Goal: Task Accomplishment & Management: Manage account settings

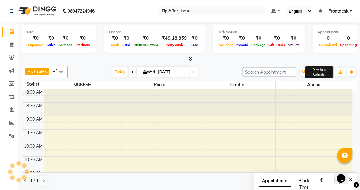
scroll to position [167, 0]
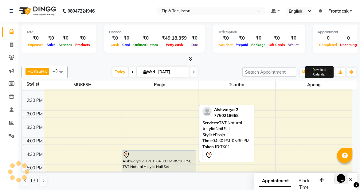
click at [143, 161] on div "Aishwarya 2, TK01, 04:30 PM-05:30 PM, T&T Natural Acrylic Nail Set" at bounding box center [159, 164] width 74 height 26
click at [152, 158] on div "Aishwarya 2, TK01, 04:30 PM-05:30 PM, T&T Natural Acrylic Nail Set" at bounding box center [159, 164] width 74 height 26
select select "7"
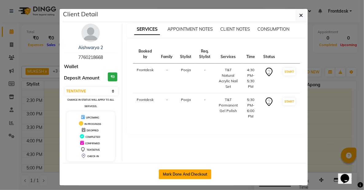
click at [173, 170] on button "Mark Done And Checkout" at bounding box center [185, 174] width 52 height 10
select select "service"
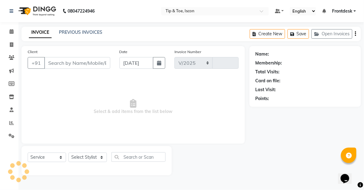
select select "5988"
type input "0538"
type input "7760218668"
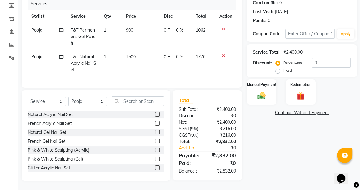
scroll to position [80, 0]
click at [81, 103] on select "Select Stylist Apong Frontdesk MINAL Montie Sir MUKESH Pooja Pooja Tuscano SANJ…" at bounding box center [87, 102] width 38 height 10
select select "42646"
click at [68, 99] on select "Select Stylist Apong Frontdesk MINAL Montie Sir MUKESH Pooja Pooja Tuscano SANJ…" at bounding box center [87, 102] width 38 height 10
click at [125, 106] on input "text" at bounding box center [137, 101] width 52 height 10
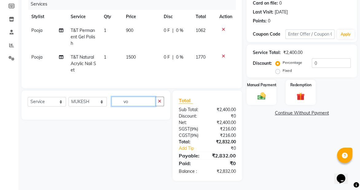
type input "v"
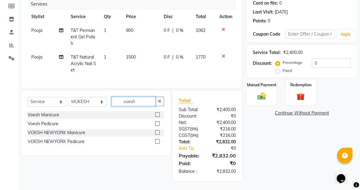
type input "voesh"
click at [156, 125] on label at bounding box center [157, 123] width 5 height 5
click at [156, 125] on input "checkbox" at bounding box center [157, 124] width 4 height 4
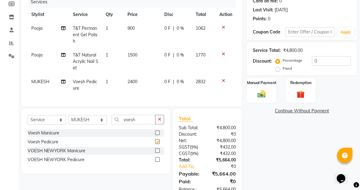
checkbox input "false"
click at [297, 148] on div "Name: Aishwarya 2 Membership: No Active Membership Total Visits: 10 Card on fil…" at bounding box center [303, 82] width 115 height 233
click at [133, 81] on span "2400" at bounding box center [132, 82] width 10 height 6
select select "42646"
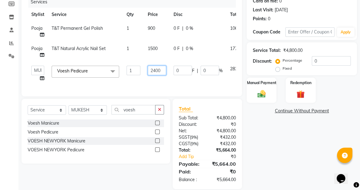
click at [156, 70] on input "2400" at bounding box center [157, 71] width 18 height 10
type input "2600"
click at [292, 158] on div "Name: Aishwarya 2 Membership: No Active Membership Total Visits: 10 Card on fil…" at bounding box center [303, 77] width 115 height 223
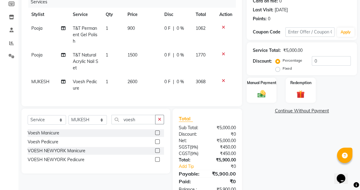
click at [132, 56] on span "1500" at bounding box center [132, 55] width 10 height 6
select select "42671"
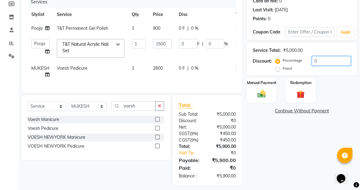
click at [323, 60] on input "0" at bounding box center [330, 61] width 39 height 10
type input "5"
type input "75"
type input "5"
type input "50"
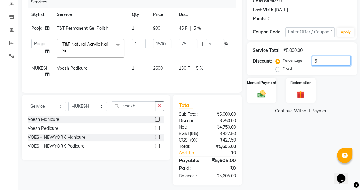
type input "750"
type input "50"
click at [309, 142] on div "Name: Aishwarya 2 Membership: No Active Membership Total Visits: 10 Card on fil…" at bounding box center [303, 75] width 115 height 219
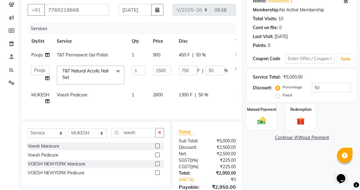
scroll to position [89, 0]
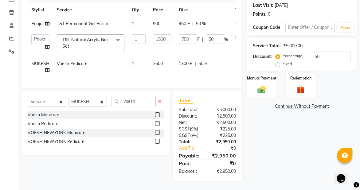
click at [76, 21] on span "T&T Permanent Gel Polish" at bounding box center [82, 24] width 51 height 6
select select "42671"
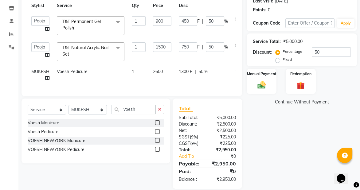
click at [79, 22] on span "T&T Permanent Gel Polish" at bounding box center [81, 25] width 38 height 12
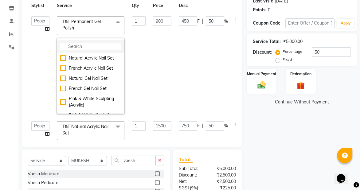
click at [78, 46] on input "multiselect-search" at bounding box center [90, 46] width 61 height 6
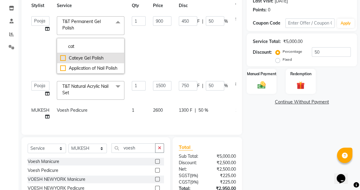
type input "cat"
click at [78, 59] on div "Cateye Gel Polish" at bounding box center [90, 58] width 61 height 6
checkbox input "true"
type input "2000"
type input "1000"
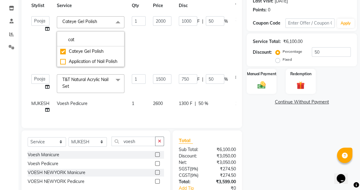
click at [275, 121] on div "Name: Aishwarya 2 Membership: No Active Membership Total Visits: 10 Card on fil…" at bounding box center [303, 88] width 115 height 263
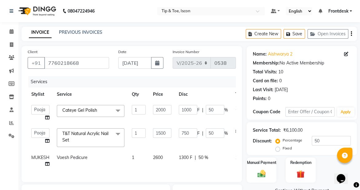
scroll to position [98, 0]
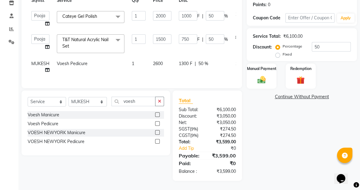
click at [157, 61] on span "2600" at bounding box center [158, 64] width 10 height 6
select select "42646"
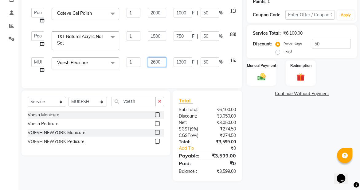
click at [156, 61] on input "2600" at bounding box center [157, 62] width 18 height 10
type input "2400"
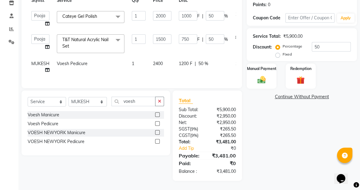
click at [319, 132] on div "Name: Aishwarya 2 Membership: No Active Membership Total Visits: 10 Card on fil…" at bounding box center [303, 66] width 115 height 229
click at [258, 75] on img at bounding box center [261, 80] width 14 height 10
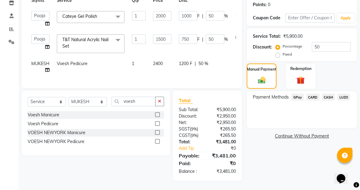
click at [316, 94] on span "CARD" at bounding box center [312, 97] width 13 height 7
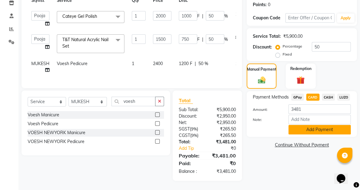
click at [303, 127] on button "Add Payment" at bounding box center [319, 130] width 62 height 10
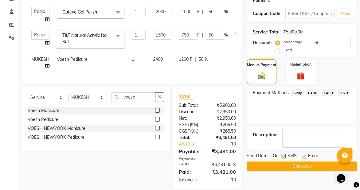
scroll to position [117, 0]
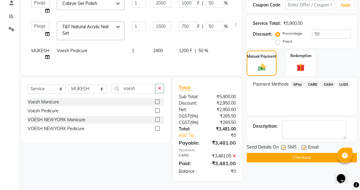
click at [296, 153] on button "Checkout" at bounding box center [301, 158] width 110 height 10
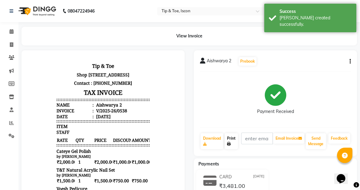
click at [230, 142] on icon at bounding box center [229, 144] width 4 height 4
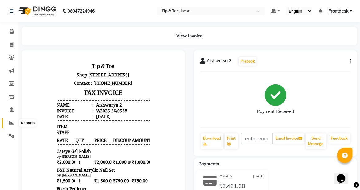
click at [13, 123] on icon at bounding box center [11, 123] width 5 height 5
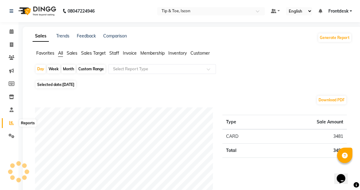
click at [10, 124] on icon at bounding box center [11, 123] width 5 height 5
click at [114, 55] on span "Staff" at bounding box center [114, 53] width 10 height 6
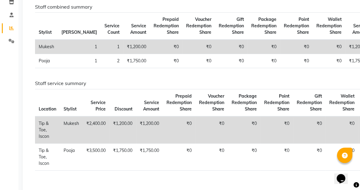
scroll to position [94, 0]
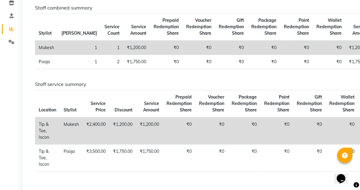
drag, startPoint x: 363, startPoint y: 117, endPoint x: 12, endPoint y: 30, distance: 361.8
click at [12, 30] on icon at bounding box center [11, 29] width 5 height 5
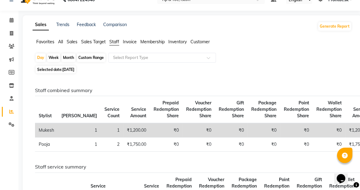
scroll to position [2, 0]
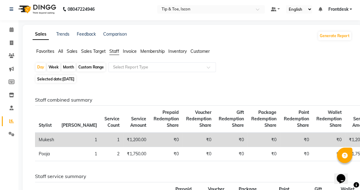
click at [73, 53] on span "Sales" at bounding box center [72, 51] width 11 height 6
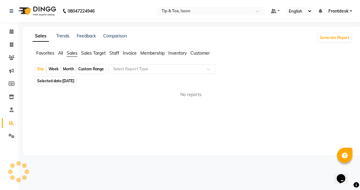
scroll to position [0, 0]
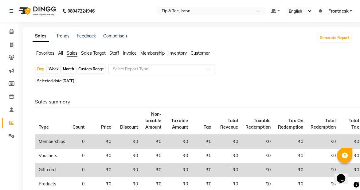
click at [67, 67] on div "Month" at bounding box center [68, 69] width 14 height 9
select select "9"
select select "2025"
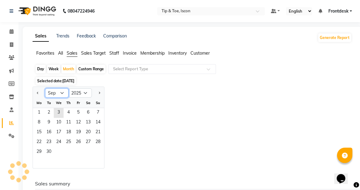
click at [58, 93] on select "Jan Feb Mar Apr May Jun Jul Aug Sep Oct Nov Dec" at bounding box center [56, 92] width 23 height 9
select select "8"
click at [45, 88] on select "Jan Feb Mar Apr May Jun Jul Aug Sep Oct Nov Dec" at bounding box center [56, 92] width 23 height 9
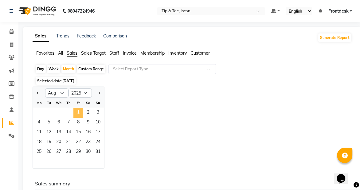
click at [80, 112] on span "1" at bounding box center [78, 113] width 10 height 10
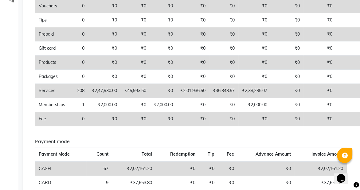
scroll to position [181, 0]
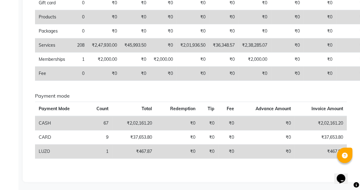
drag, startPoint x: 363, startPoint y: 154, endPoint x: 359, endPoint y: 190, distance: 35.8
click at [359, 190] on main "Sales Trends Feedback Comparison Generate Report Favorites All Sales Sales Targ…" at bounding box center [188, 18] width 341 height 345
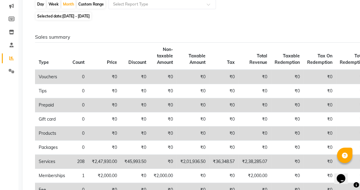
scroll to position [64, 0]
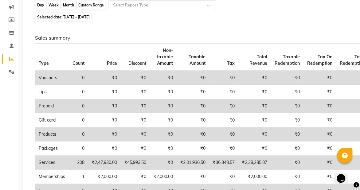
click at [65, 9] on div "Month" at bounding box center [68, 5] width 14 height 9
select select "8"
select select "2025"
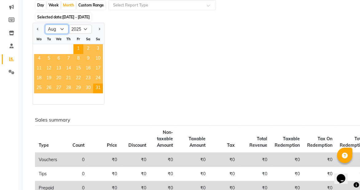
click at [51, 26] on select "Jan Feb Mar Apr May Jun Jul Aug Sep Oct Nov Dec" at bounding box center [56, 29] width 23 height 9
select select "7"
click at [45, 25] on select "Jan Feb Mar Apr May Jun Jul Aug Sep Oct Nov Dec" at bounding box center [56, 29] width 23 height 9
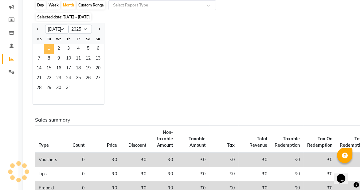
click at [47, 46] on span "1" at bounding box center [49, 49] width 10 height 10
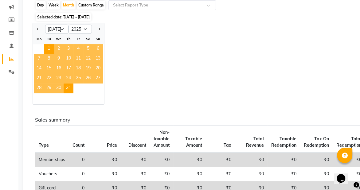
click at [220, 125] on th "Tax" at bounding box center [220, 138] width 29 height 27
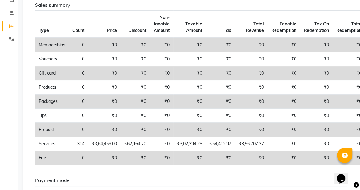
scroll to position [0, 0]
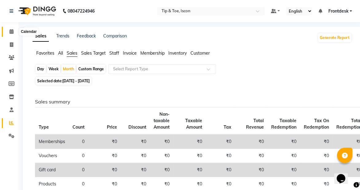
click at [10, 28] on span at bounding box center [11, 31] width 11 height 7
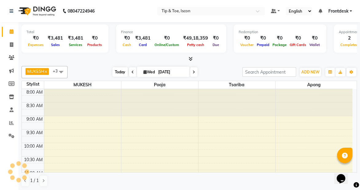
click at [113, 73] on span "Today" at bounding box center [119, 72] width 15 height 10
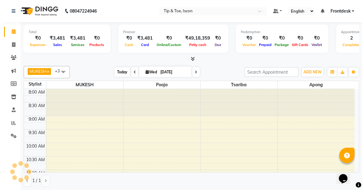
scroll to position [266, 0]
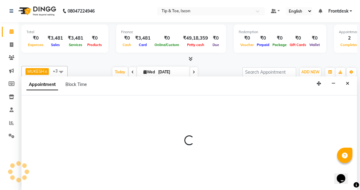
select select "42646"
select select "1140"
select select "tentative"
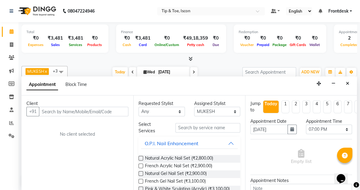
click at [57, 113] on input "text" at bounding box center [83, 112] width 89 height 10
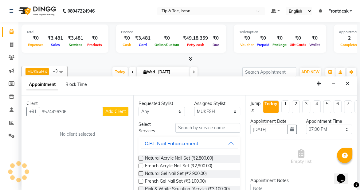
type input "9574426306"
click at [112, 111] on span "Add Client" at bounding box center [115, 112] width 21 height 6
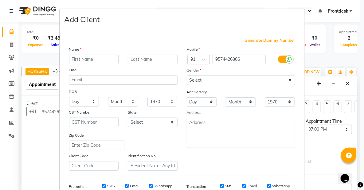
click at [81, 59] on input "text" at bounding box center [94, 60] width 50 height 10
type input "[PERSON_NAME]"
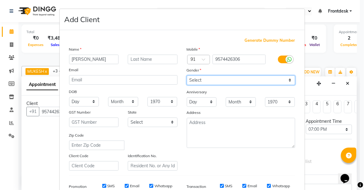
click at [204, 81] on select "Select [DEMOGRAPHIC_DATA] [DEMOGRAPHIC_DATA] Other Prefer Not To Say" at bounding box center [241, 80] width 108 height 10
select select "[DEMOGRAPHIC_DATA]"
click at [187, 75] on select "Select [DEMOGRAPHIC_DATA] [DEMOGRAPHIC_DATA] Other Prefer Not To Say" at bounding box center [241, 80] width 108 height 10
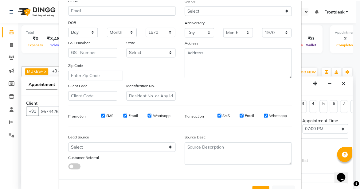
scroll to position [95, 0]
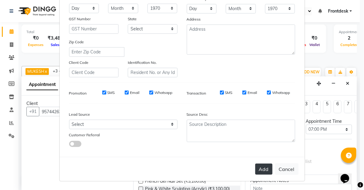
click at [260, 165] on button "Add" at bounding box center [263, 169] width 17 height 11
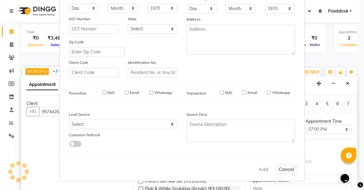
select select
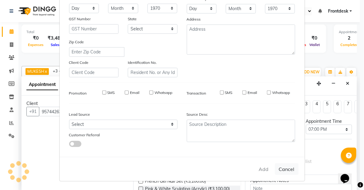
select select
checkbox input "false"
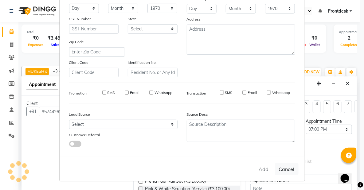
checkbox input "false"
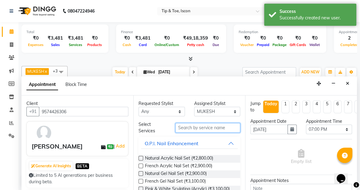
click at [190, 127] on input "text" at bounding box center [207, 128] width 65 height 10
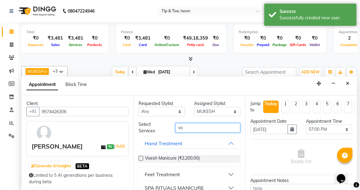
type input "vo"
click at [175, 171] on div "Feet Treatment" at bounding box center [162, 174] width 35 height 7
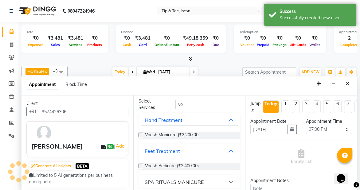
scroll to position [24, 0]
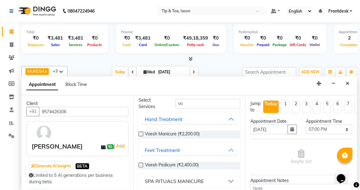
click at [141, 163] on label at bounding box center [140, 165] width 5 height 5
click at [141, 164] on input "checkbox" at bounding box center [140, 166] width 4 height 4
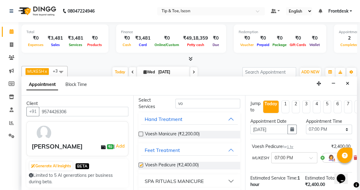
click at [141, 163] on label at bounding box center [140, 165] width 5 height 5
click at [141, 164] on input "checkbox" at bounding box center [140, 166] width 4 height 4
checkbox input "false"
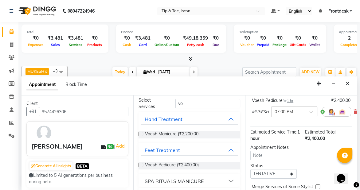
scroll to position [43, 0]
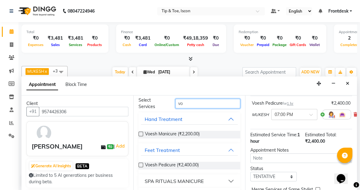
click at [186, 104] on input "vo" at bounding box center [207, 104] width 65 height 10
type input "v"
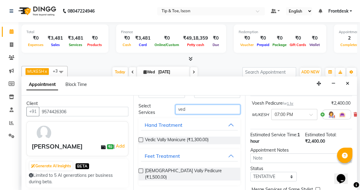
scroll to position [13, 0]
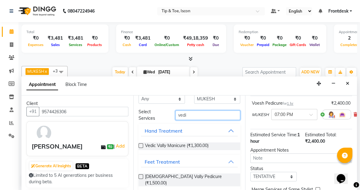
type input "vedi"
click at [139, 176] on label at bounding box center [140, 176] width 5 height 5
click at [139, 176] on input "checkbox" at bounding box center [140, 177] width 4 height 4
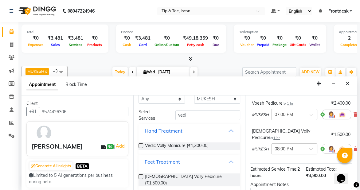
click at [139, 176] on label at bounding box center [140, 176] width 5 height 5
click at [139, 176] on input "checkbox" at bounding box center [140, 177] width 4 height 4
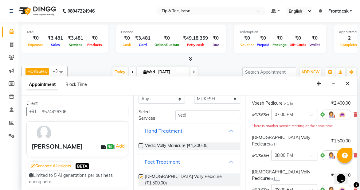
checkbox input "false"
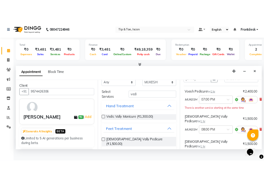
scroll to position [42, 0]
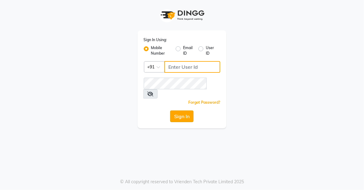
type input "8905996535"
click at [177, 110] on button "Sign In" at bounding box center [181, 116] width 23 height 12
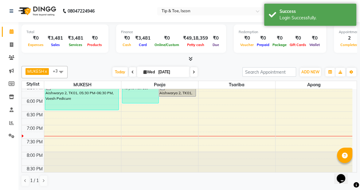
scroll to position [265, 0]
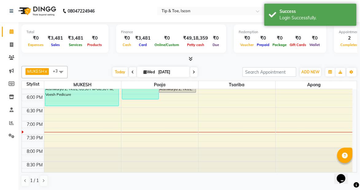
click at [69, 114] on div "8:00 AM 8:30 AM 9:00 AM 9:30 AM 10:00 AM 10:30 AM 11:00 AM 11:30 AM 12:00 PM 12…" at bounding box center [187, -1] width 330 height 351
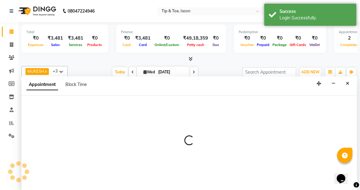
scroll to position [0, 0]
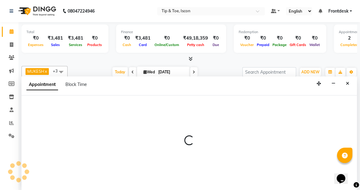
select select "42646"
select select "1125"
select select "tentative"
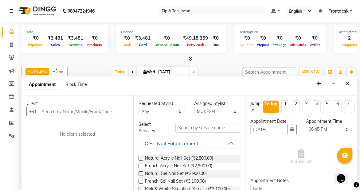
click at [50, 110] on input "text" at bounding box center [83, 112] width 89 height 10
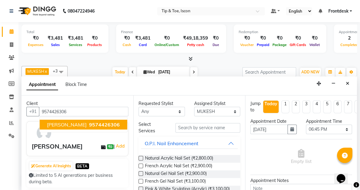
click at [58, 126] on span "[PERSON_NAME]" at bounding box center [67, 124] width 40 height 6
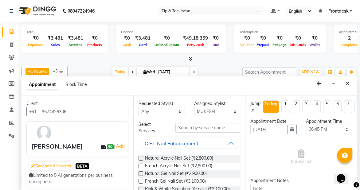
type input "9574426306"
click at [181, 129] on input "text" at bounding box center [207, 128] width 65 height 10
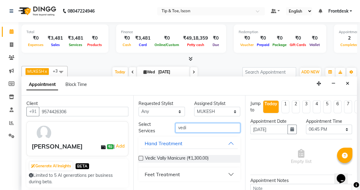
type input "vedi"
click at [163, 176] on div "Feet Treatment" at bounding box center [162, 174] width 35 height 7
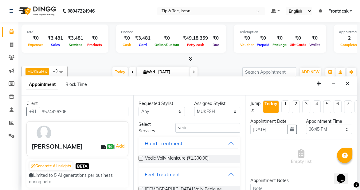
scroll to position [13, 0]
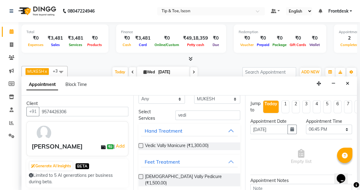
click at [140, 178] on div at bounding box center [140, 181] width 4 height 12
click at [140, 175] on label at bounding box center [140, 176] width 5 height 5
click at [140, 175] on input "checkbox" at bounding box center [140, 177] width 4 height 4
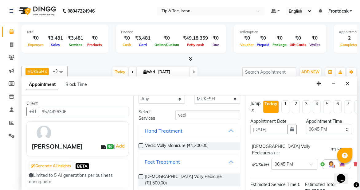
click at [140, 175] on label at bounding box center [140, 176] width 5 height 5
click at [140, 175] on input "checkbox" at bounding box center [140, 177] width 4 height 4
checkbox input "false"
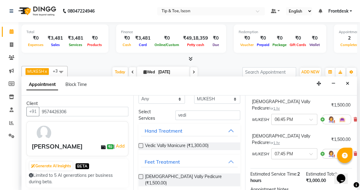
scroll to position [110, 0]
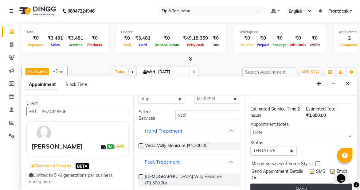
click at [297, 183] on button "Book" at bounding box center [301, 188] width 102 height 11
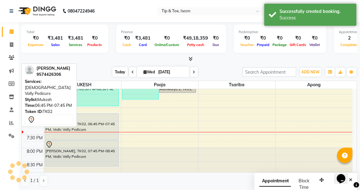
scroll to position [0, 0]
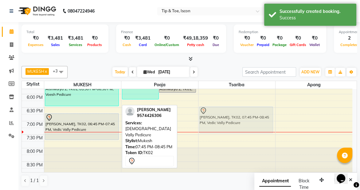
drag, startPoint x: 89, startPoint y: 144, endPoint x: 237, endPoint y: 106, distance: 151.9
click at [237, 106] on tr "Aishwarya 2, TK01, 05:30 PM-06:30 PM, Voesh Pedicure [PERSON_NAME], TK02, 06:45…" at bounding box center [187, -1] width 330 height 351
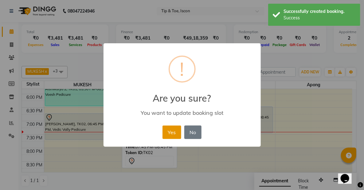
click at [173, 131] on button "Yes" at bounding box center [171, 131] width 19 height 13
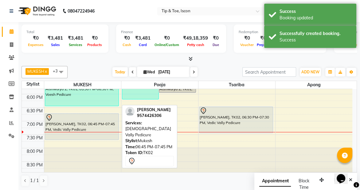
click at [82, 120] on div "[PERSON_NAME], TK02, 06:45 PM-07:45 PM, Vedic Vally Pedicure" at bounding box center [82, 127] width 74 height 26
select select "7"
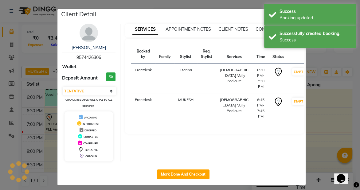
click at [82, 120] on div "UPCOMING IN PROGRESS DROPPED COMPLETED CONFIRMED TENTATIVE CHECK-IN" at bounding box center [88, 136] width 48 height 50
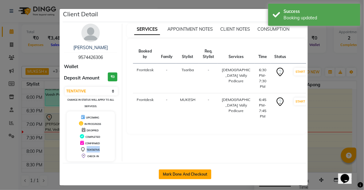
click at [191, 176] on button "Mark Done And Checkout" at bounding box center [185, 174] width 52 height 10
select select "service"
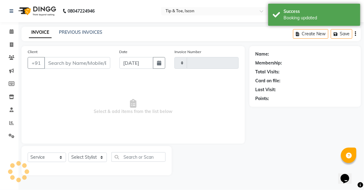
type input "0539"
select select "5988"
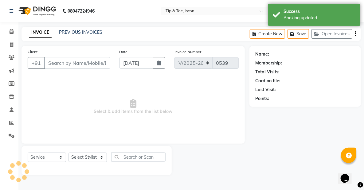
type input "9574426306"
select select "42646"
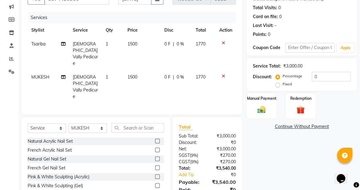
scroll to position [69, 0]
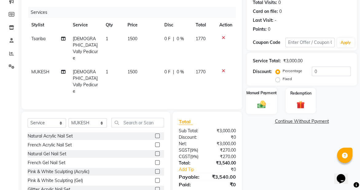
click at [265, 105] on img at bounding box center [261, 104] width 14 height 10
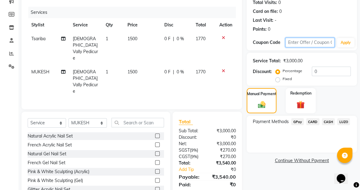
click at [304, 39] on input "text" at bounding box center [309, 43] width 49 height 10
click at [315, 122] on span "CARD" at bounding box center [312, 121] width 13 height 7
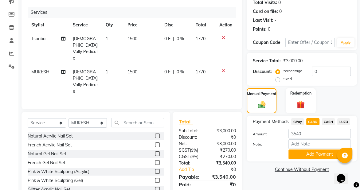
click at [328, 120] on span "CASH" at bounding box center [328, 121] width 13 height 7
click at [312, 155] on button "Add Payment" at bounding box center [319, 154] width 62 height 10
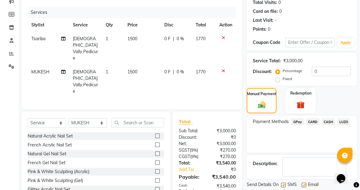
scroll to position [101, 0]
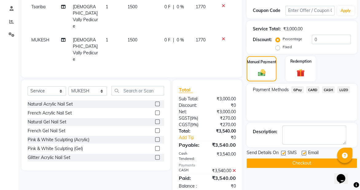
click at [302, 164] on button "Checkout" at bounding box center [301, 163] width 110 height 10
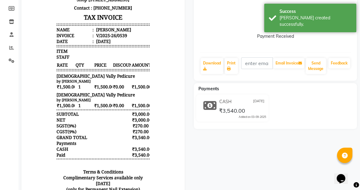
scroll to position [91, 0]
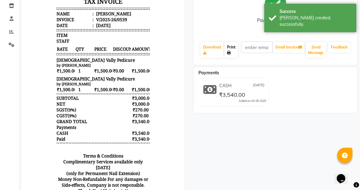
click at [230, 46] on link "Print" at bounding box center [230, 50] width 13 height 16
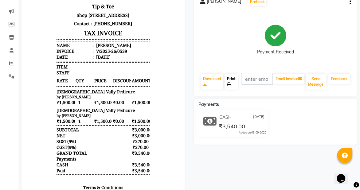
scroll to position [0, 0]
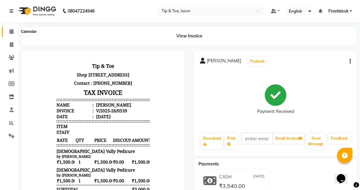
click at [9, 30] on span at bounding box center [11, 31] width 11 height 7
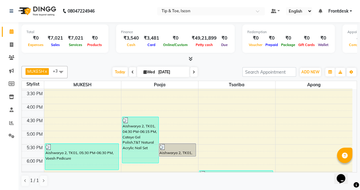
scroll to position [199, 0]
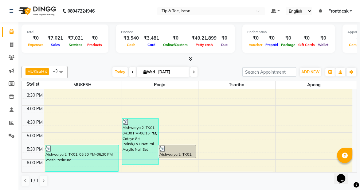
click at [71, 107] on div "8:00 AM 8:30 AM 9:00 AM 9:30 AM 10:00 AM 10:30 AM 11:00 AM 11:30 AM 12:00 PM 12…" at bounding box center [187, 65] width 330 height 351
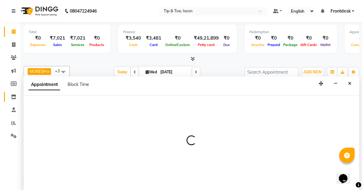
scroll to position [0, 0]
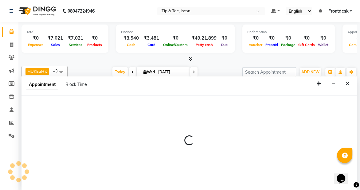
select select "42646"
select select "tentative"
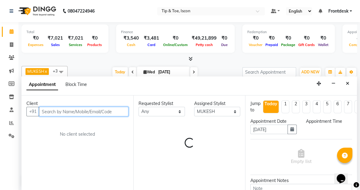
select select "960"
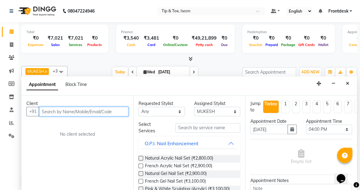
click at [55, 110] on input "text" at bounding box center [83, 112] width 89 height 10
type input "8868093667"
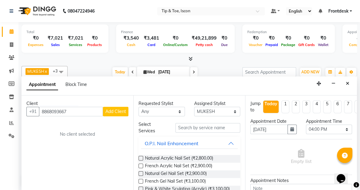
click at [119, 106] on div "Client" at bounding box center [77, 103] width 102 height 6
click at [119, 110] on span "Add Client" at bounding box center [115, 112] width 21 height 6
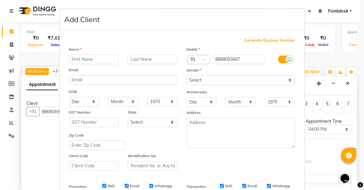
click at [90, 59] on input "text" at bounding box center [94, 60] width 50 height 10
type input "[PERSON_NAME]"
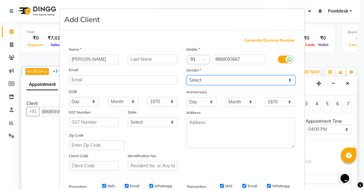
click at [238, 79] on select "Select [DEMOGRAPHIC_DATA] [DEMOGRAPHIC_DATA] Other Prefer Not To Say" at bounding box center [241, 80] width 108 height 10
select select "[DEMOGRAPHIC_DATA]"
click at [187, 75] on select "Select [DEMOGRAPHIC_DATA] [DEMOGRAPHIC_DATA] Other Prefer Not To Say" at bounding box center [241, 80] width 108 height 10
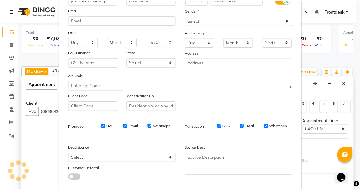
scroll to position [95, 0]
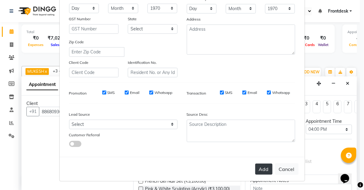
click at [264, 165] on button "Add" at bounding box center [263, 169] width 17 height 11
select select
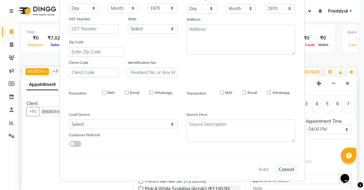
select select
checkbox input "false"
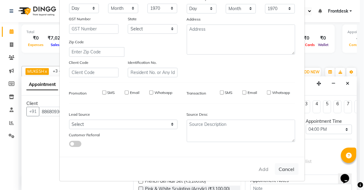
checkbox input "false"
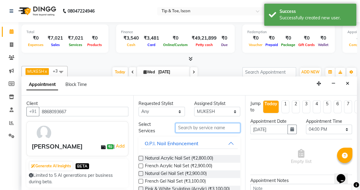
click at [196, 128] on input "text" at bounding box center [207, 128] width 65 height 10
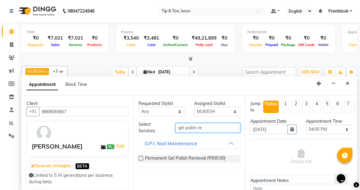
type input "gel polish re"
click at [139, 157] on label at bounding box center [140, 158] width 5 height 5
click at [139, 157] on input "checkbox" at bounding box center [140, 159] width 4 height 4
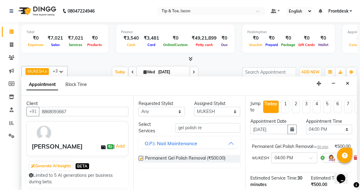
checkbox input "false"
click at [203, 128] on input "gel polish re" at bounding box center [207, 128] width 65 height 10
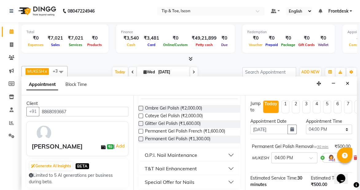
scroll to position [53, 0]
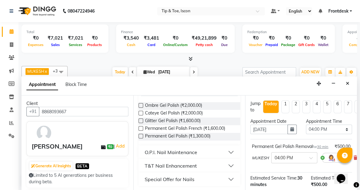
type input "gel polish"
click at [183, 166] on div "T&T Nail Enhancement" at bounding box center [171, 165] width 52 height 7
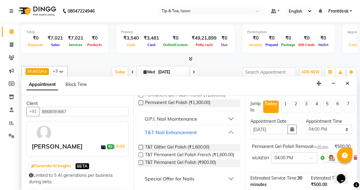
scroll to position [91, 0]
click at [140, 161] on label at bounding box center [140, 162] width 5 height 5
click at [140, 161] on input "checkbox" at bounding box center [140, 163] width 4 height 4
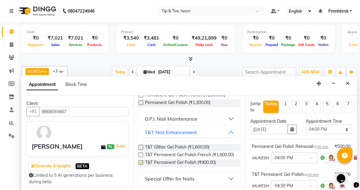
checkbox input "false"
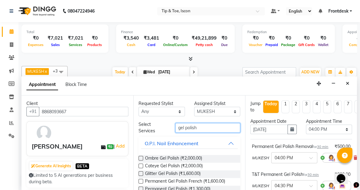
click at [217, 128] on input "gel polish" at bounding box center [207, 128] width 65 height 10
type input "g"
type input "r"
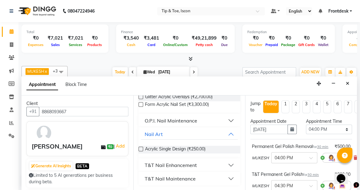
scroll to position [111, 0]
type input "acry"
click at [166, 165] on div "T&T Nail Enhancement" at bounding box center [171, 164] width 52 height 7
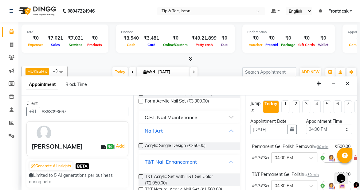
scroll to position [150, 0]
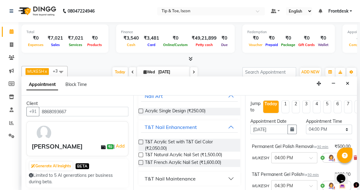
click at [185, 175] on div "T&T Nail Maintenance" at bounding box center [170, 178] width 51 height 7
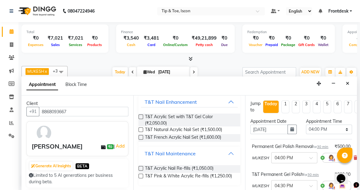
scroll to position [181, 0]
click at [139, 166] on label at bounding box center [140, 168] width 5 height 5
click at [139, 167] on input "checkbox" at bounding box center [140, 169] width 4 height 4
checkbox input "false"
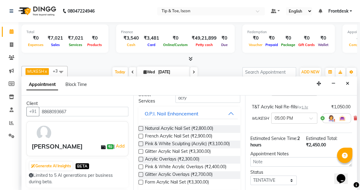
scroll to position [0, 0]
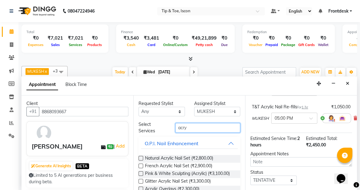
click at [197, 126] on input "acry" at bounding box center [207, 128] width 65 height 10
type input "a"
type input "tip re"
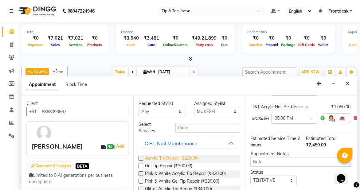
click at [167, 159] on span "Acrylic Tip Repair (₹290.00)" at bounding box center [172, 159] width 54 height 8
checkbox input "false"
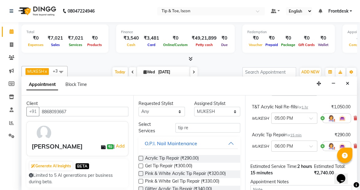
scroll to position [172, 0]
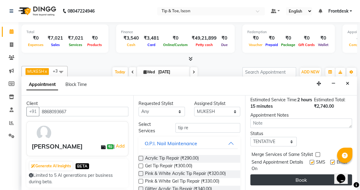
click at [333, 175] on button "Book" at bounding box center [301, 179] width 102 height 11
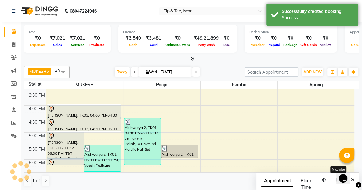
scroll to position [0, 0]
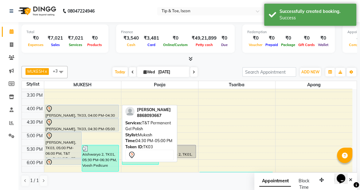
click at [59, 124] on div at bounding box center [81, 122] width 73 height 7
click at [76, 129] on div "[PERSON_NAME], TK03, 04:30 PM-05:00 PM, T&T Permanent Gel Polish" at bounding box center [82, 124] width 74 height 13
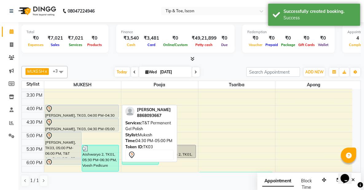
select select "7"
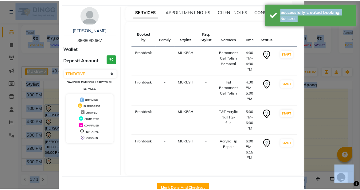
scroll to position [36, 0]
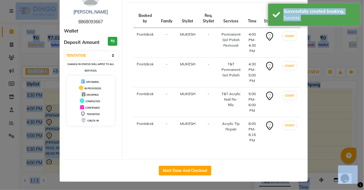
drag, startPoint x: 363, startPoint y: 84, endPoint x: 13, endPoint y: 4, distance: 359.4
click at [172, 172] on button "Mark Done And Checkout" at bounding box center [185, 171] width 52 height 10
select select "5988"
select select "service"
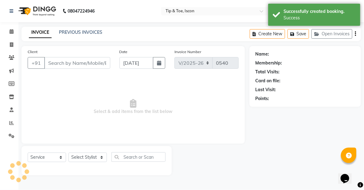
type input "8868093667"
select select "42646"
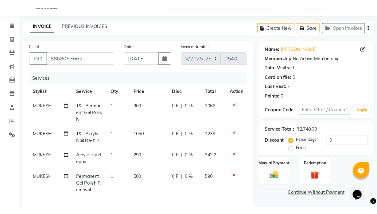
scroll to position [79, 0]
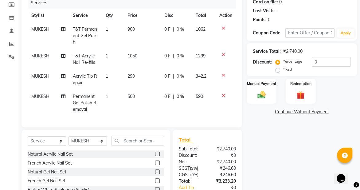
click at [135, 56] on span "1050" at bounding box center [132, 56] width 10 height 6
select select "42646"
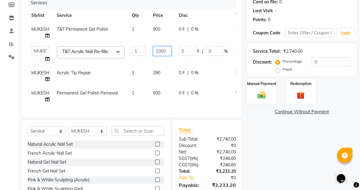
click at [169, 49] on input "1050" at bounding box center [162, 51] width 18 height 10
type input "1"
type input "315"
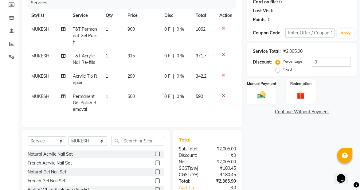
click at [277, 151] on div "Name: [PERSON_NAME] Membership: No Active Membership Total Visits: 0 Card on fi…" at bounding box center [303, 93] width 115 height 253
click at [133, 76] on span "290" at bounding box center [130, 76] width 7 height 6
select select "42646"
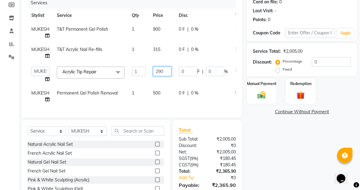
click at [166, 71] on input "290" at bounding box center [162, 72] width 18 height 10
type input "2"
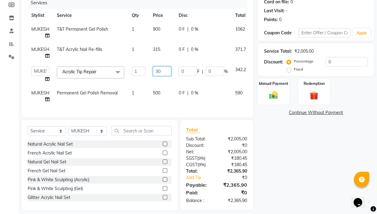
type input "300"
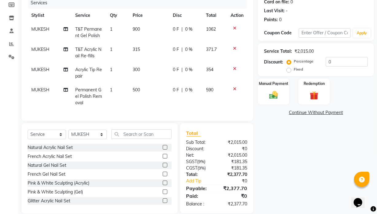
click at [159, 94] on td "500" at bounding box center [149, 96] width 40 height 27
select select "42646"
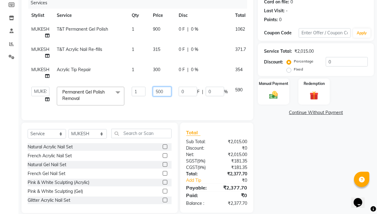
click at [166, 92] on input "500" at bounding box center [162, 92] width 18 height 10
type input "5"
type input "300"
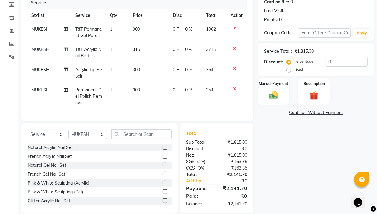
click at [273, 145] on div "Name: [PERSON_NAME] Membership: No Active Membership Total Visits: 0 Card on fi…" at bounding box center [318, 90] width 121 height 247
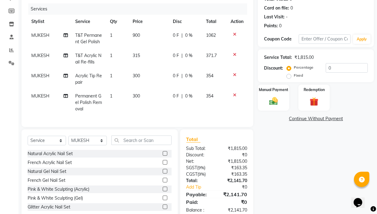
scroll to position [92, 0]
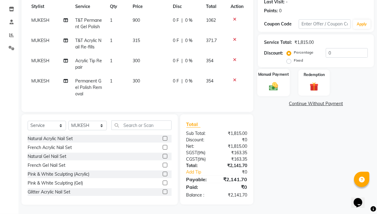
click at [273, 81] on img at bounding box center [273, 86] width 15 height 10
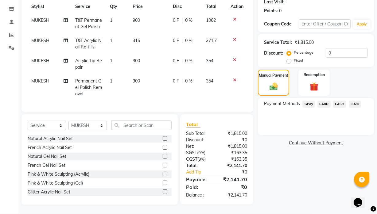
click at [338, 101] on span "CASH" at bounding box center [339, 104] width 13 height 7
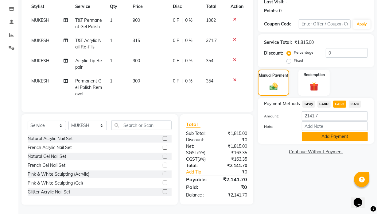
click at [331, 132] on button "Add Payment" at bounding box center [335, 137] width 66 height 10
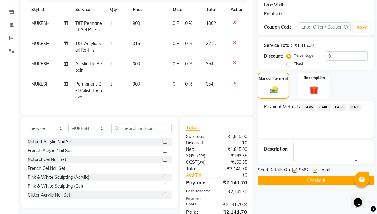
scroll to position [114, 0]
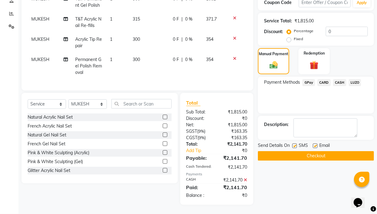
click at [329, 154] on button "Checkout" at bounding box center [316, 156] width 116 height 10
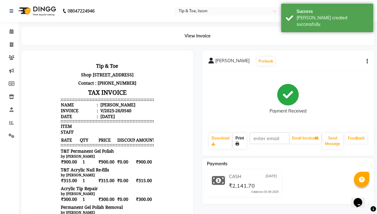
click at [238, 148] on link "Print" at bounding box center [239, 141] width 13 height 16
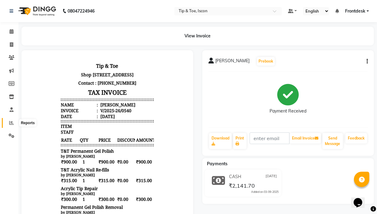
click at [9, 124] on icon at bounding box center [11, 123] width 5 height 5
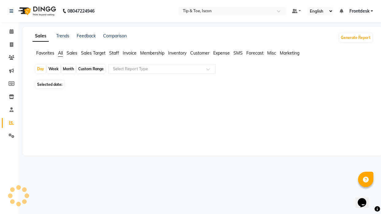
click at [9, 124] on icon at bounding box center [11, 123] width 5 height 5
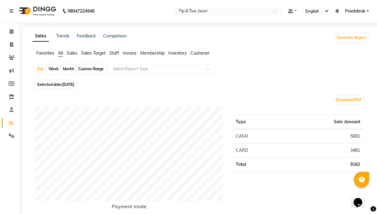
click at [117, 52] on span "Staff" at bounding box center [114, 53] width 10 height 6
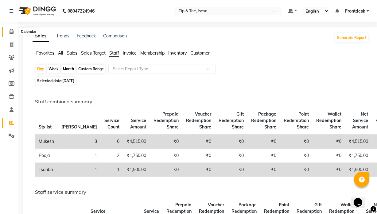
click at [12, 29] on span at bounding box center [11, 31] width 11 height 7
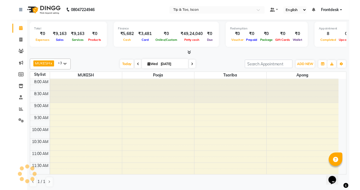
scroll to position [230, 0]
